Goal: Task Accomplishment & Management: Use online tool/utility

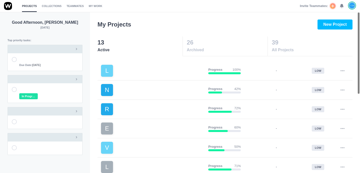
click at [342, 2] on div "Invite Teammates: 0" at bounding box center [328, 6] width 56 height 12
click at [343, 5] on icon at bounding box center [342, 6] width 5 height 5
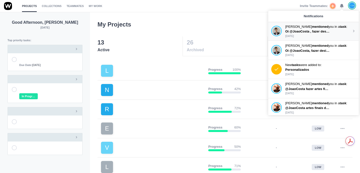
click at [313, 28] on strong "mentioned" at bounding box center [320, 27] width 17 height 4
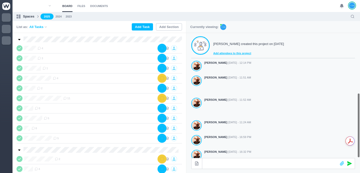
scroll to position [139, 0]
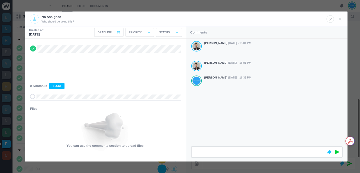
click at [202, 6] on div at bounding box center [180, 86] width 360 height 173
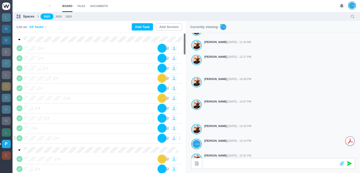
click at [56, 140] on span "5" at bounding box center [56, 138] width 6 height 4
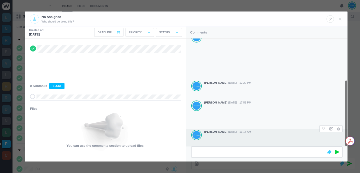
scroll to position [67, 0]
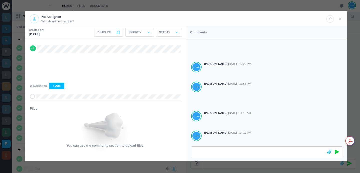
click at [205, 8] on div at bounding box center [180, 86] width 360 height 173
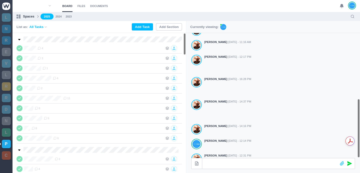
click at [218, 9] on section "Board Files Documents 0 Board Files Documents" at bounding box center [187, 6] width 348 height 12
